Goal: Information Seeking & Learning: Learn about a topic

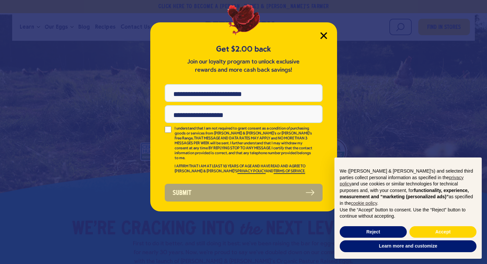
click at [324, 35] on icon "Close Modal" at bounding box center [324, 36] width 6 height 6
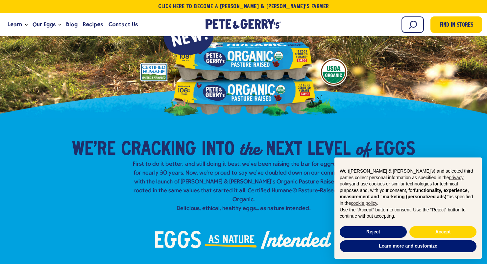
scroll to position [80, 0]
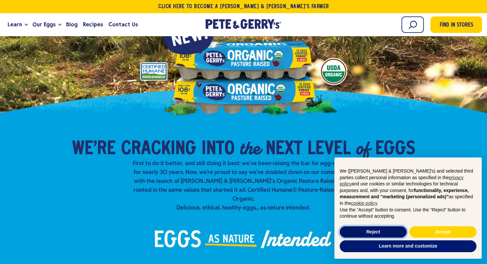
click at [373, 230] on button "Reject" at bounding box center [373, 232] width 67 height 12
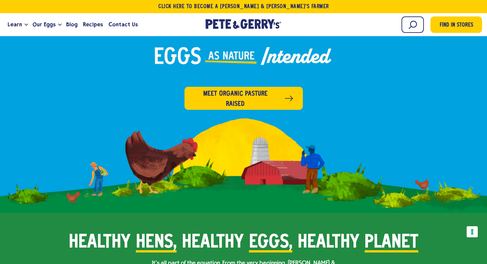
scroll to position [265, 0]
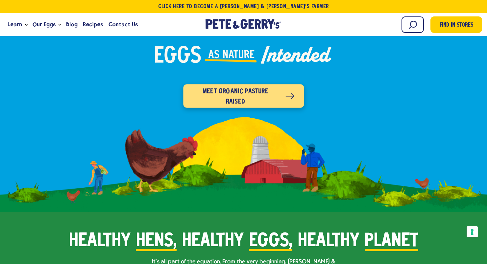
click at [256, 88] on span "Meet organic pasture raised" at bounding box center [235, 97] width 85 height 21
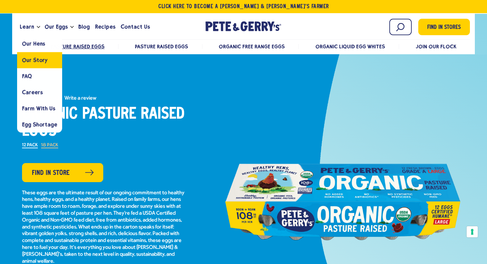
click at [32, 60] on span "Our Story" at bounding box center [35, 60] width 26 height 6
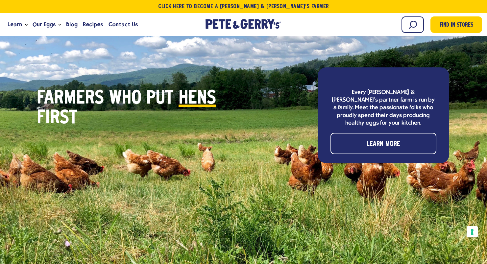
scroll to position [1990, 0]
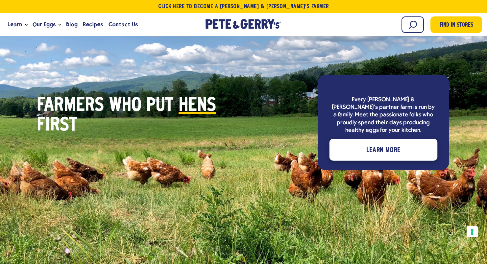
click at [368, 145] on span "Learn More" at bounding box center [383, 150] width 34 height 11
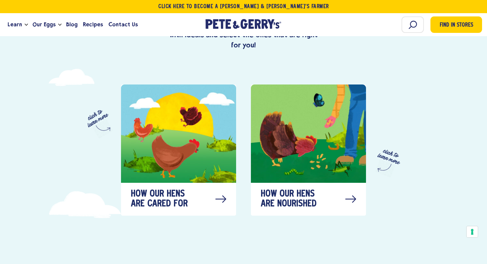
scroll to position [319, 0]
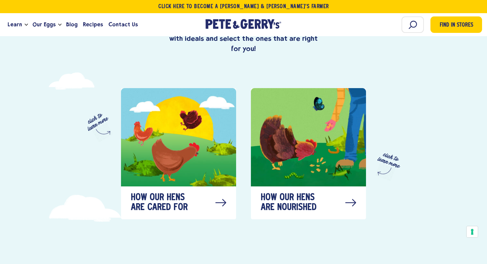
click at [212, 160] on div at bounding box center [178, 137] width 115 height 98
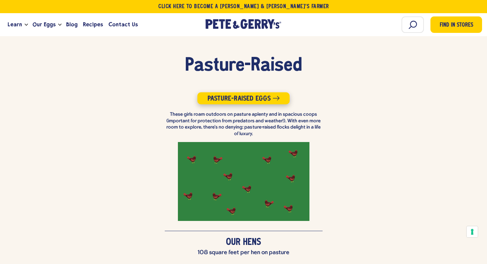
scroll to position [1553, 0]
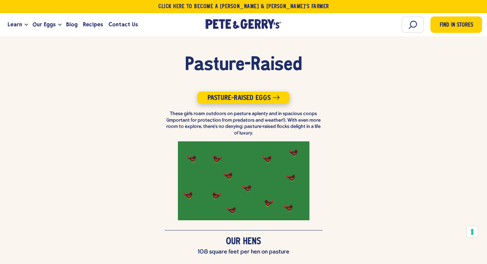
click at [236, 95] on span "Pasture-Raised Eggs" at bounding box center [240, 98] width 64 height 7
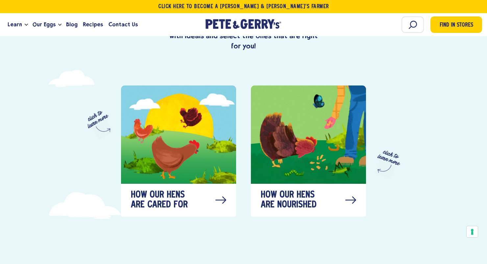
scroll to position [319, 0]
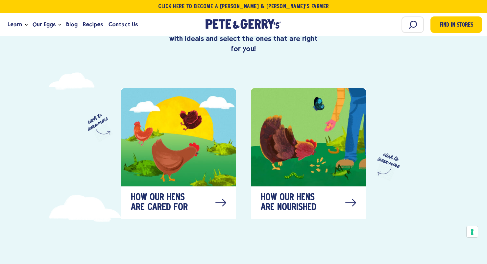
click at [285, 169] on div at bounding box center [308, 137] width 115 height 98
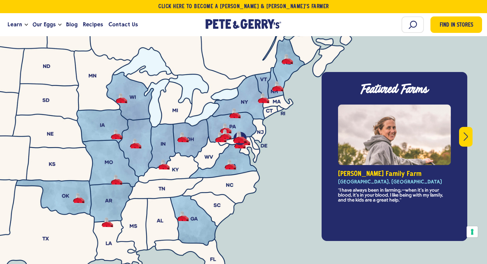
scroll to position [2336, 0]
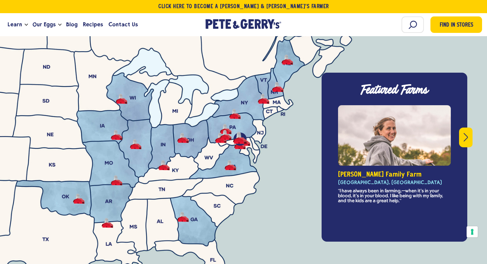
click at [444, 131] on div "slide 1 of 8" at bounding box center [394, 135] width 113 height 61
click at [466, 133] on icon "Next" at bounding box center [466, 137] width 4 height 9
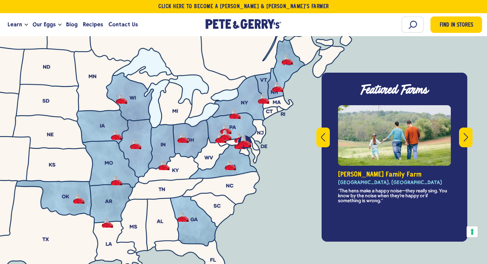
click at [466, 133] on icon "Next" at bounding box center [466, 137] width 4 height 9
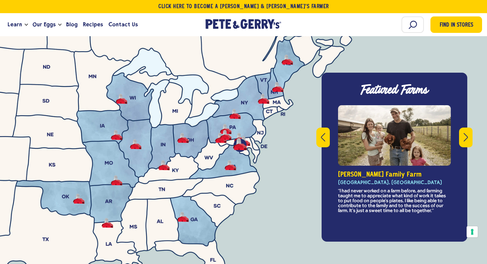
click at [466, 133] on icon "Next" at bounding box center [466, 137] width 4 height 9
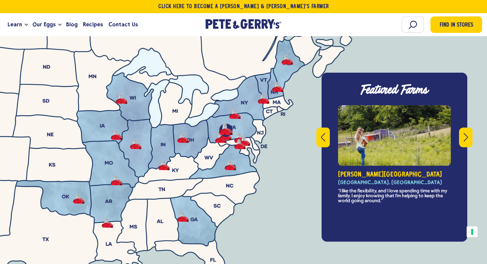
click at [466, 133] on icon "Next" at bounding box center [466, 137] width 4 height 9
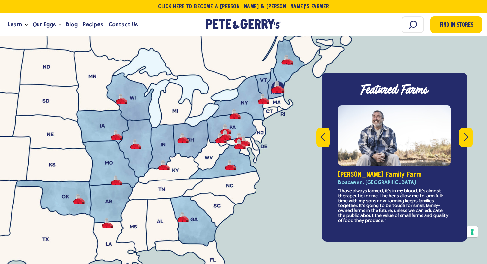
click at [466, 133] on icon "Next" at bounding box center [466, 137] width 4 height 9
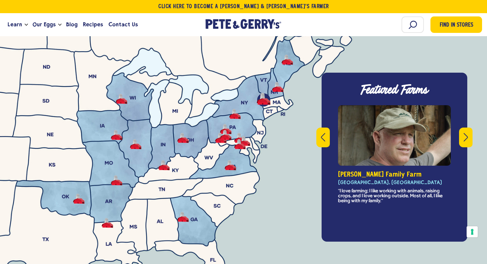
click at [466, 133] on icon "Next" at bounding box center [466, 137] width 4 height 9
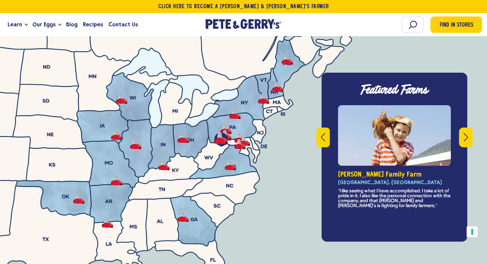
click at [466, 133] on icon "Next" at bounding box center [466, 137] width 4 height 9
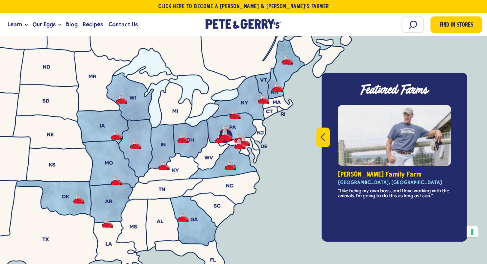
click at [466, 118] on div "Featured Farms This is a carousel with rotating slides. Use Next and Previous b…" at bounding box center [395, 157] width 146 height 169
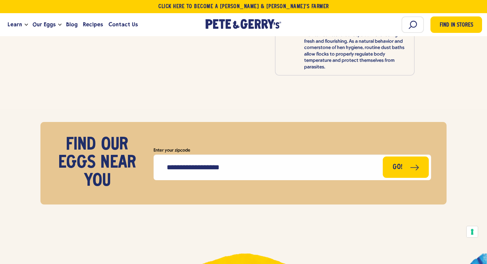
scroll to position [3272, 0]
